Goal: Find specific page/section: Find specific page/section

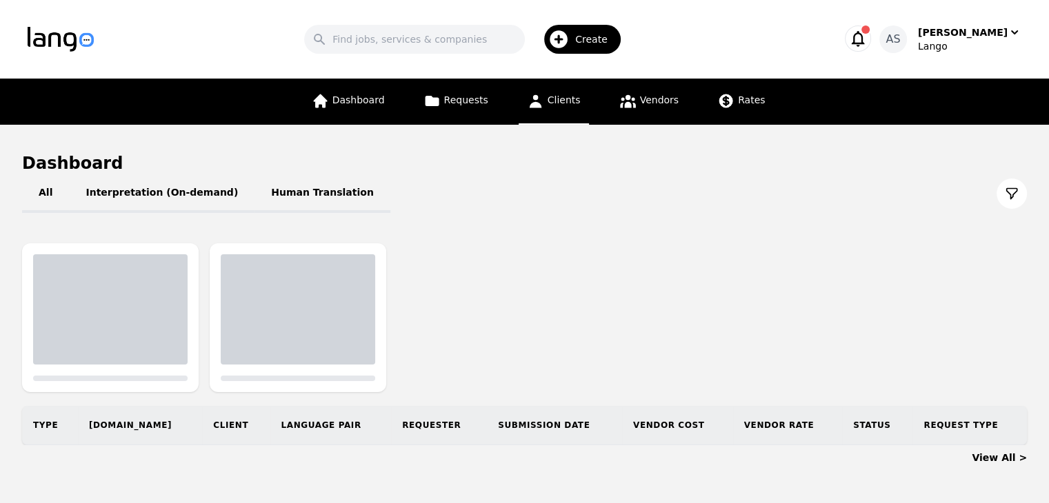
click at [560, 105] on span "Clients" at bounding box center [563, 99] width 33 height 11
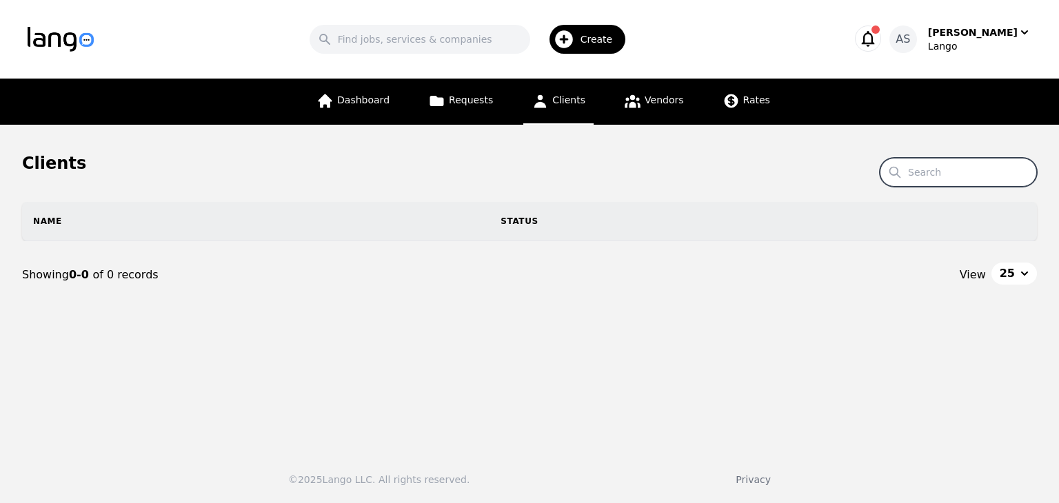
click at [958, 181] on input "Search" at bounding box center [958, 172] width 157 height 29
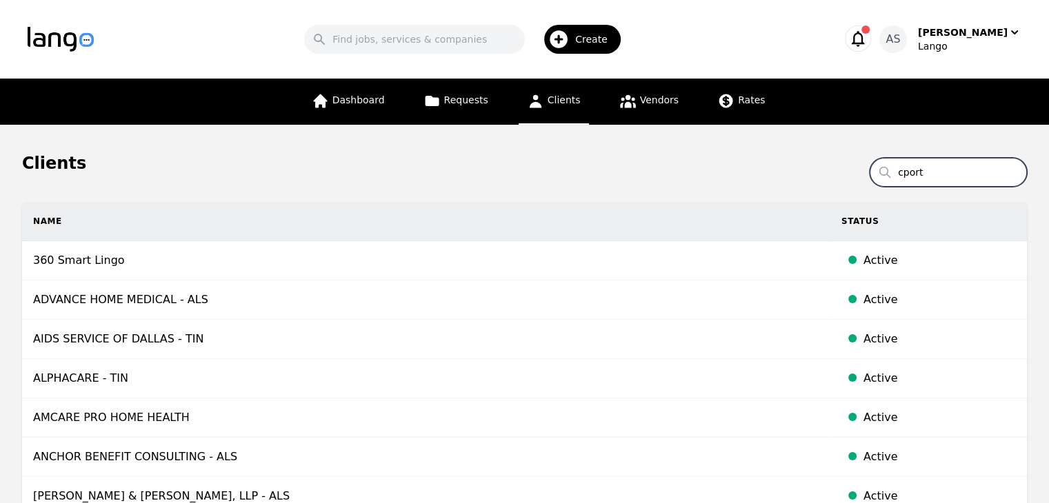
type input "cport"
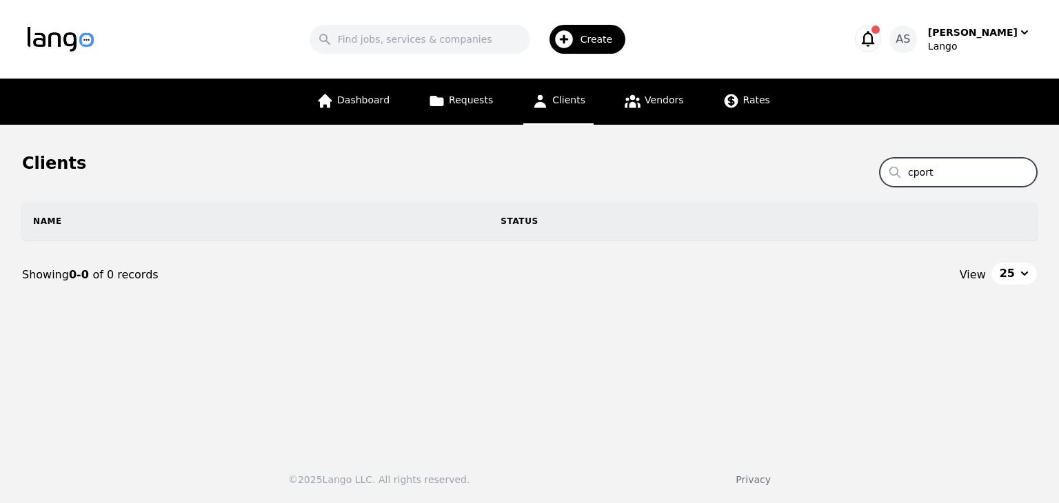
click at [1024, 173] on input "cport" at bounding box center [958, 172] width 157 height 29
